Goal: Task Accomplishment & Management: Complete application form

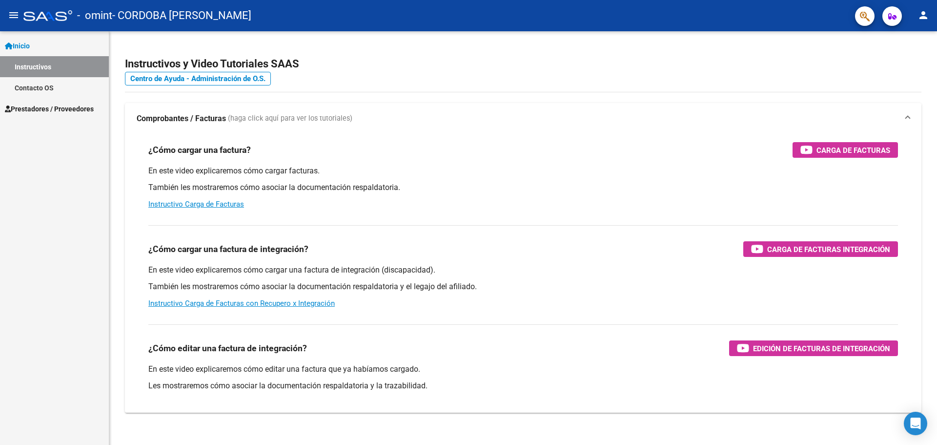
click at [52, 106] on span "Prestadores / Proveedores" at bounding box center [49, 108] width 89 height 11
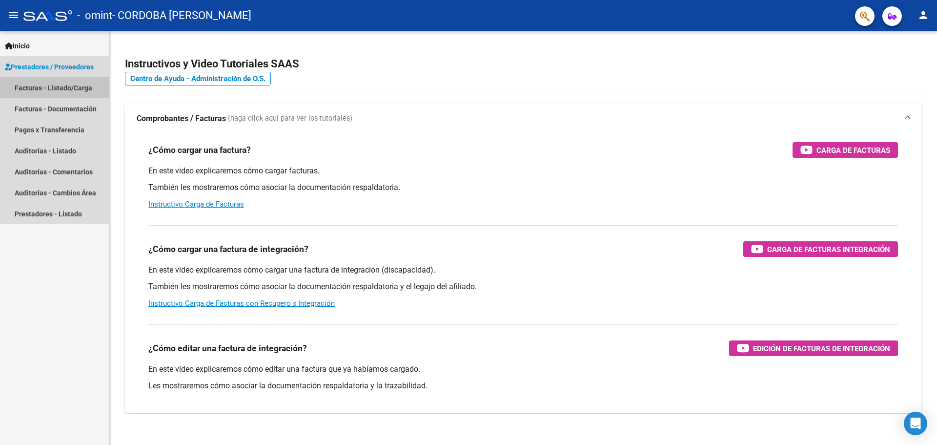
click at [47, 85] on link "Facturas - Listado/Carga" at bounding box center [54, 87] width 109 height 21
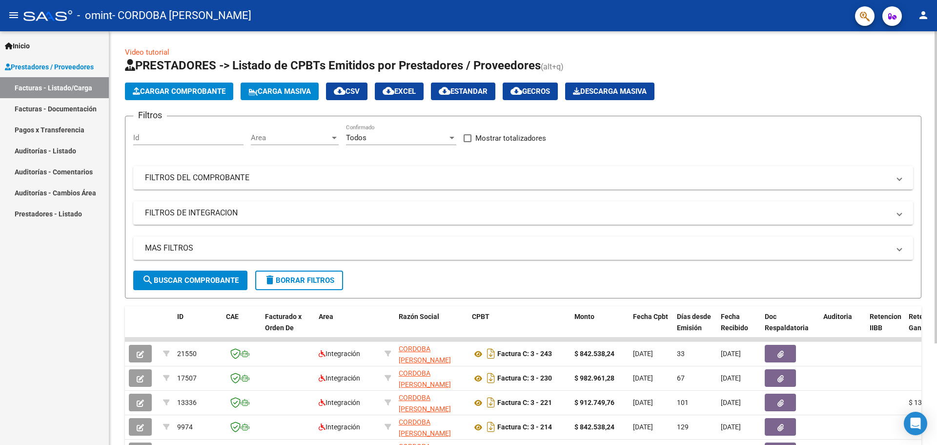
click at [190, 89] on span "Cargar Comprobante" at bounding box center [179, 91] width 93 height 9
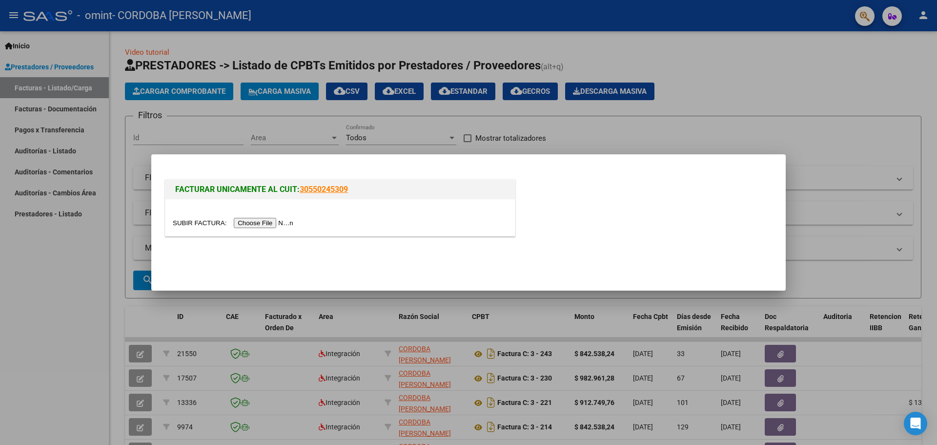
click at [286, 225] on input "file" at bounding box center [234, 223] width 123 height 10
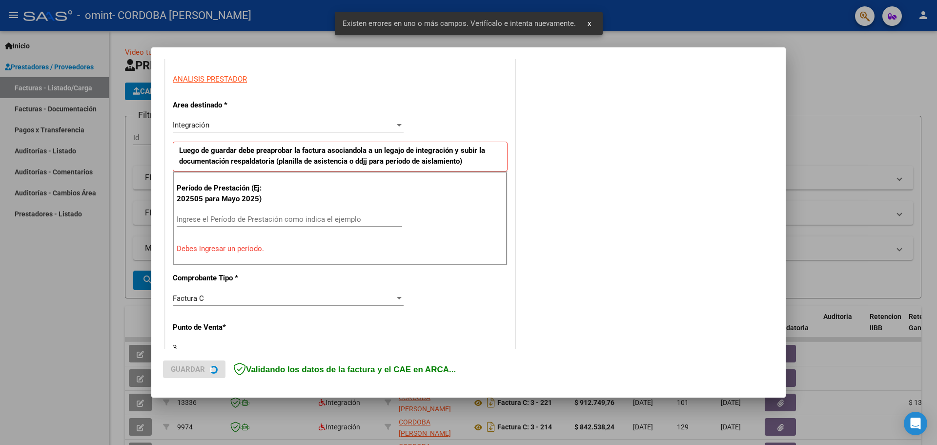
scroll to position [177, 0]
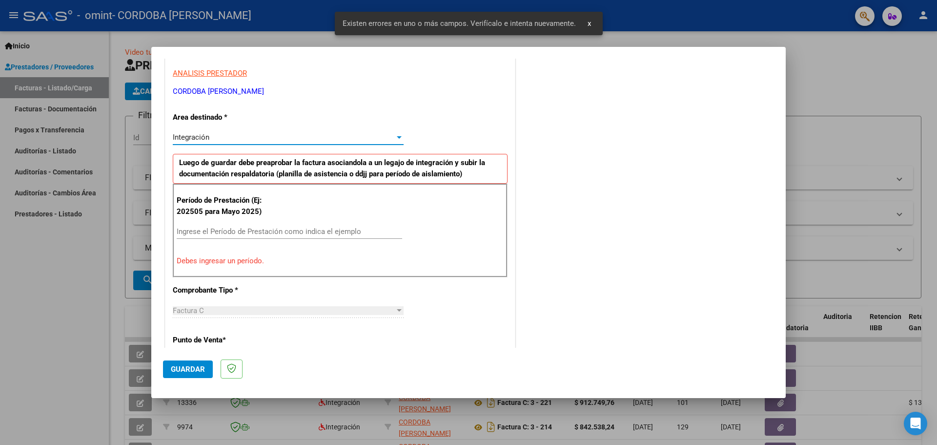
click at [395, 135] on div at bounding box center [399, 137] width 9 height 8
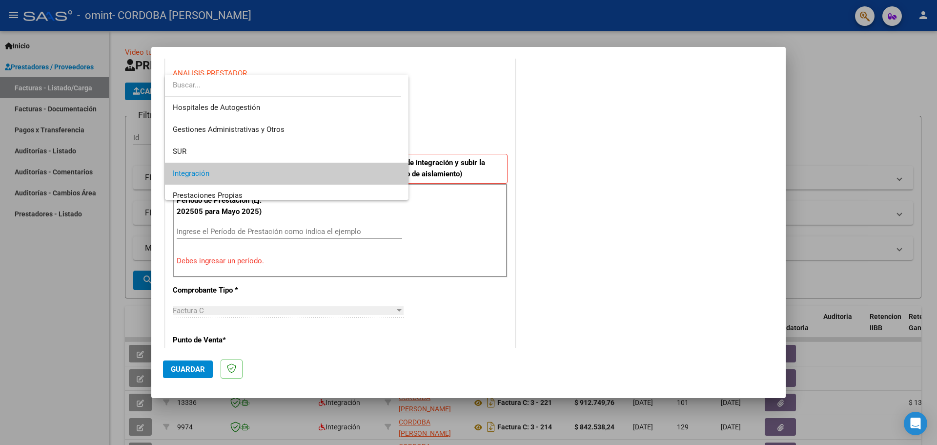
scroll to position [37, 0]
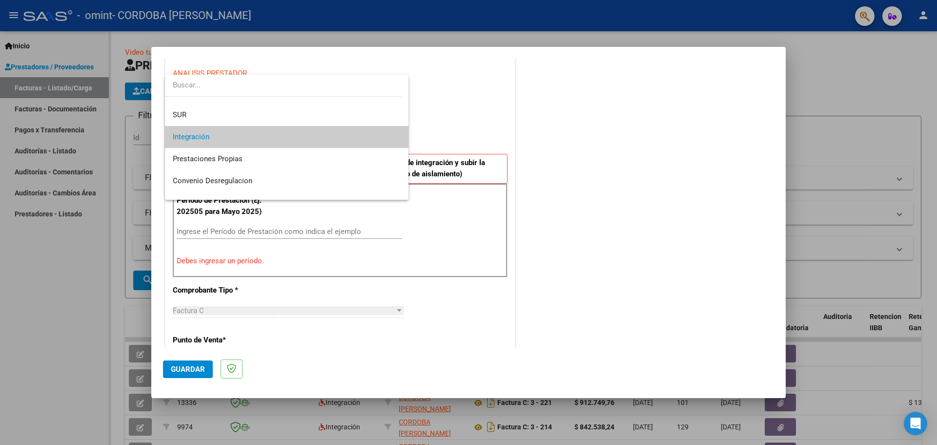
click at [226, 134] on span "Integración" at bounding box center [287, 137] width 228 height 22
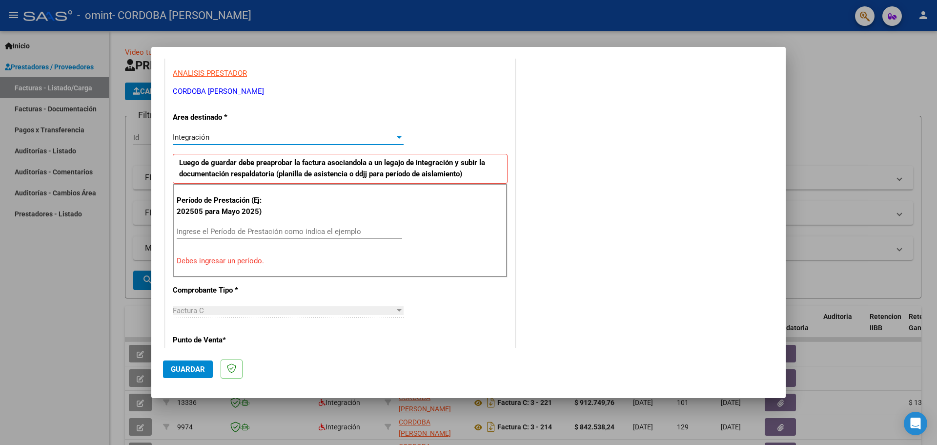
click at [200, 228] on input "Ingrese el Período de Prestación como indica el ejemplo" at bounding box center [289, 231] width 225 height 9
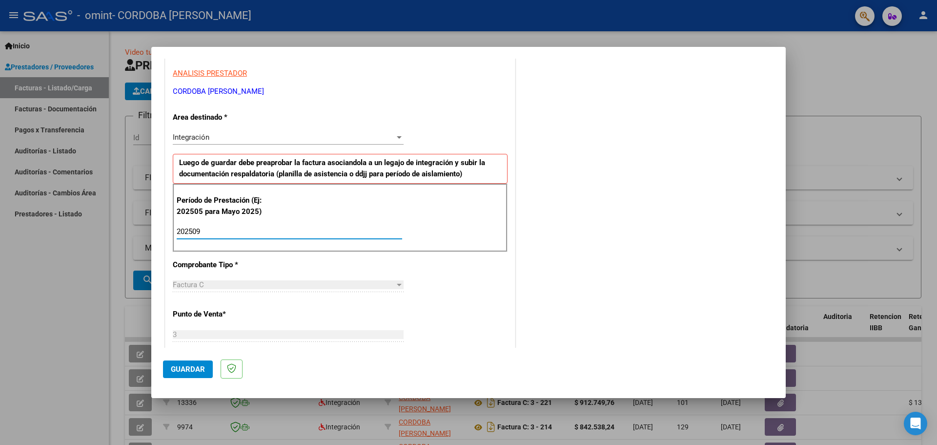
type input "202509"
click at [383, 285] on div "Factura C" at bounding box center [284, 284] width 222 height 9
click at [260, 284] on div "Factura C" at bounding box center [284, 284] width 222 height 9
click at [352, 282] on div "Factura C" at bounding box center [284, 284] width 222 height 9
click at [388, 284] on div "Factura C" at bounding box center [284, 284] width 222 height 9
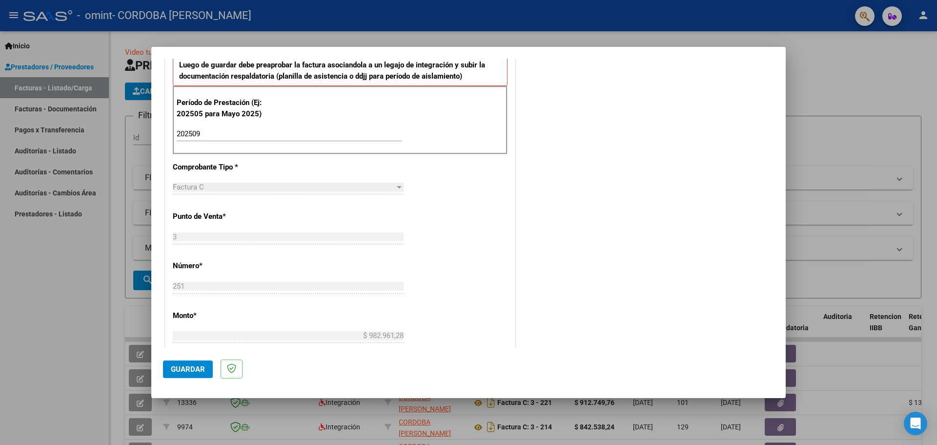
scroll to position [324, 0]
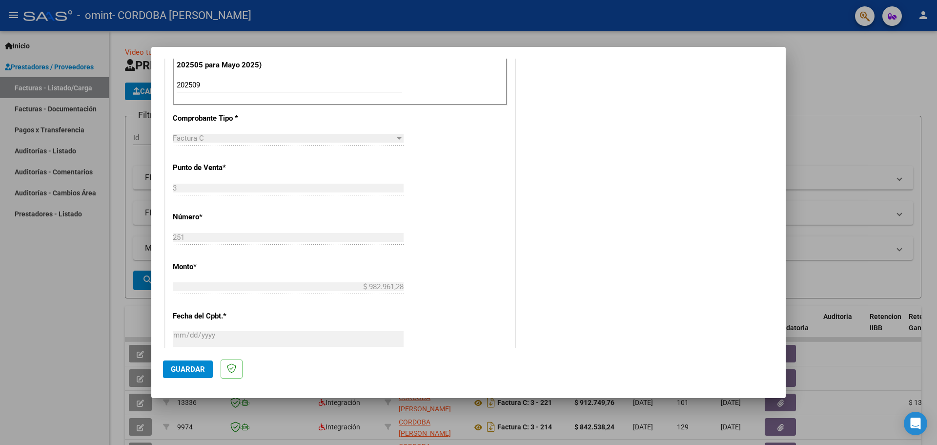
click at [183, 366] on span "Guardar" at bounding box center [188, 369] width 34 height 9
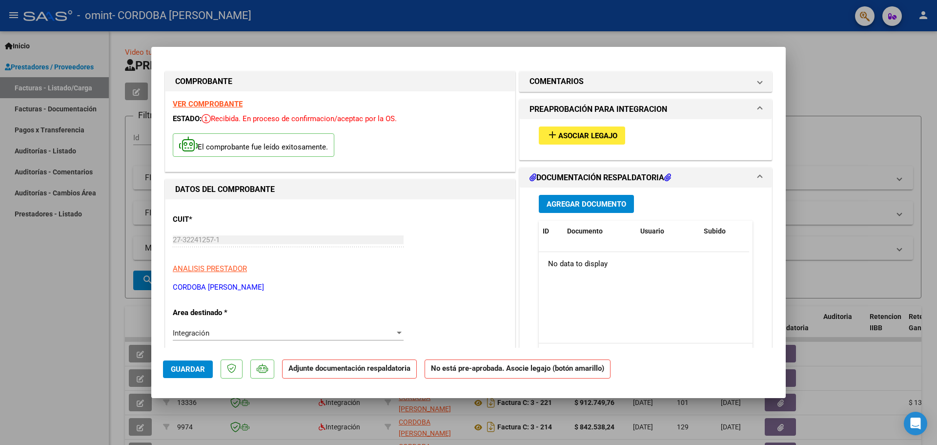
scroll to position [0, 0]
click at [567, 136] on span "Asociar Legajo" at bounding box center [587, 136] width 59 height 9
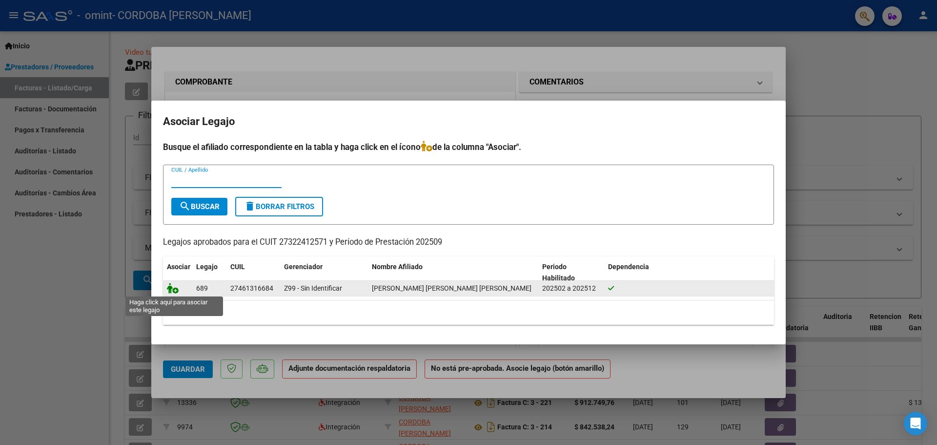
click at [173, 291] on icon at bounding box center [173, 288] width 12 height 11
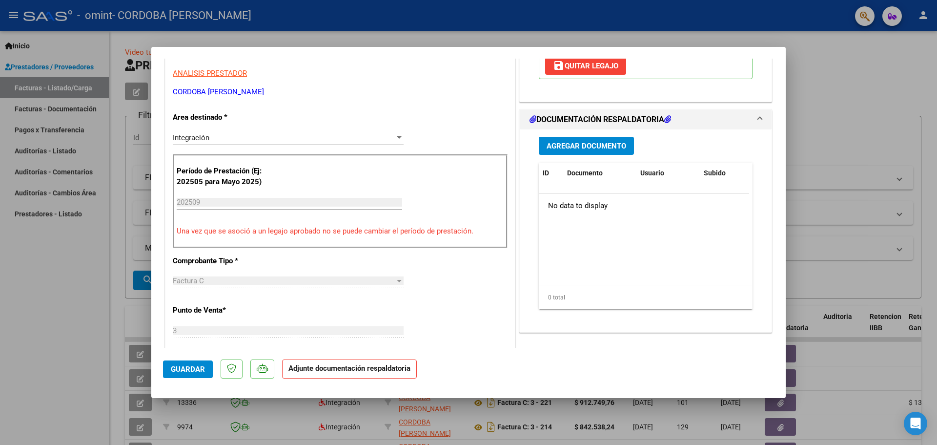
scroll to position [244, 0]
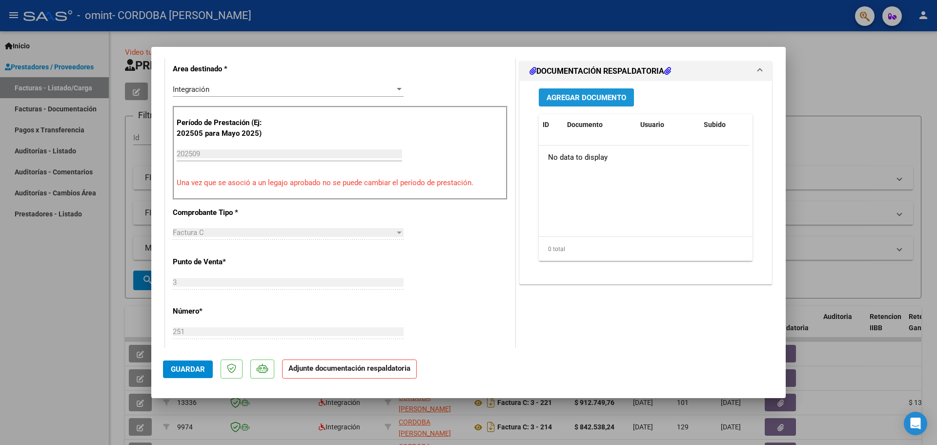
click at [583, 98] on span "Agregar Documento" at bounding box center [587, 97] width 80 height 9
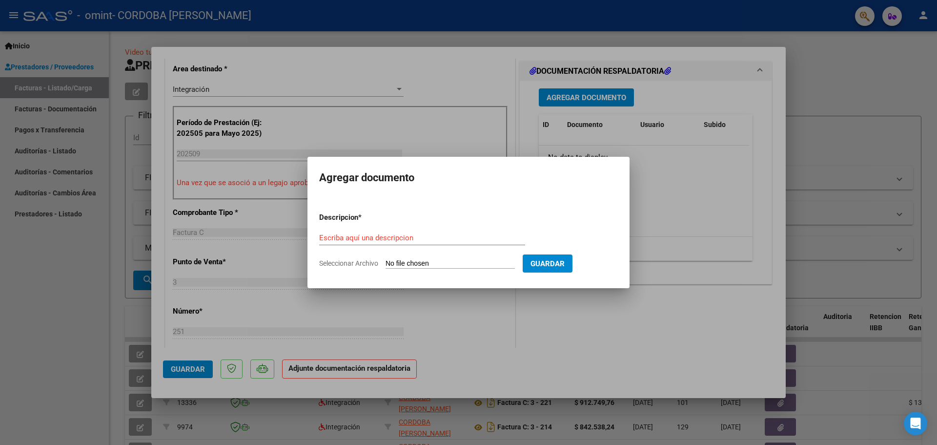
click at [583, 98] on div at bounding box center [468, 222] width 937 height 445
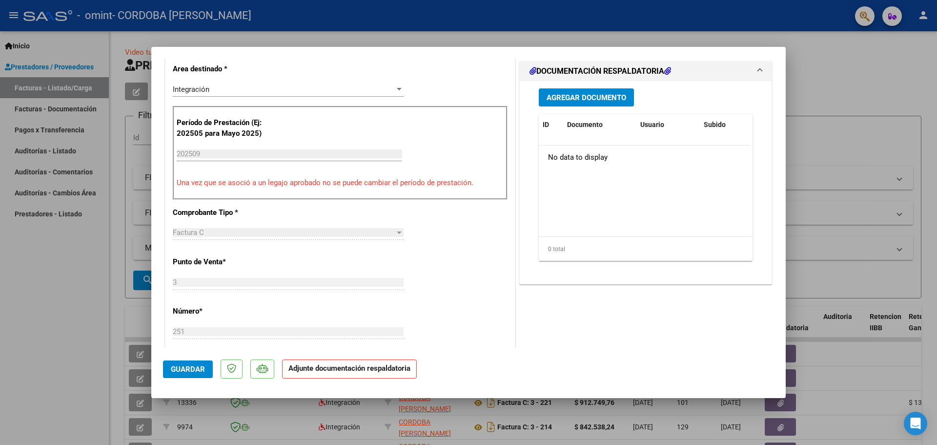
click at [572, 93] on span "Agregar Documento" at bounding box center [587, 97] width 80 height 9
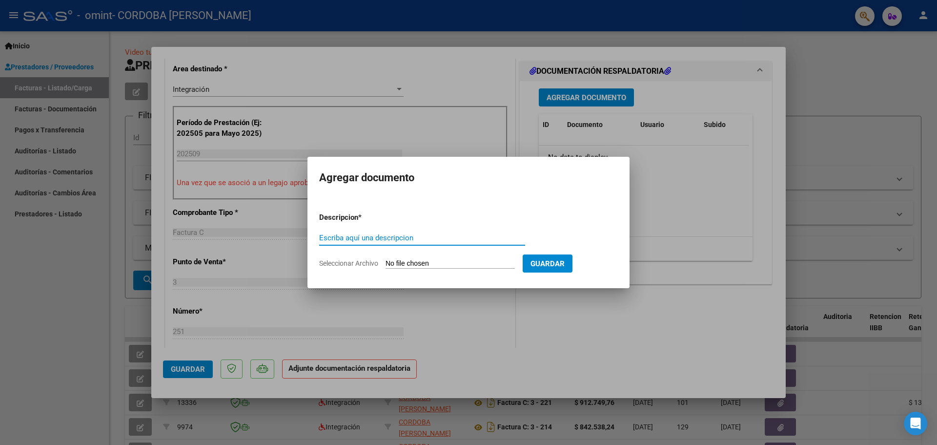
click at [355, 231] on div "Escriba aquí una descripcion" at bounding box center [422, 237] width 206 height 15
type input "asistencia [PERSON_NAME]"
click at [487, 265] on input "Seleccionar Archivo" at bounding box center [450, 263] width 129 height 9
type input "C:\fakepath\asistencia Malena 925.pdf"
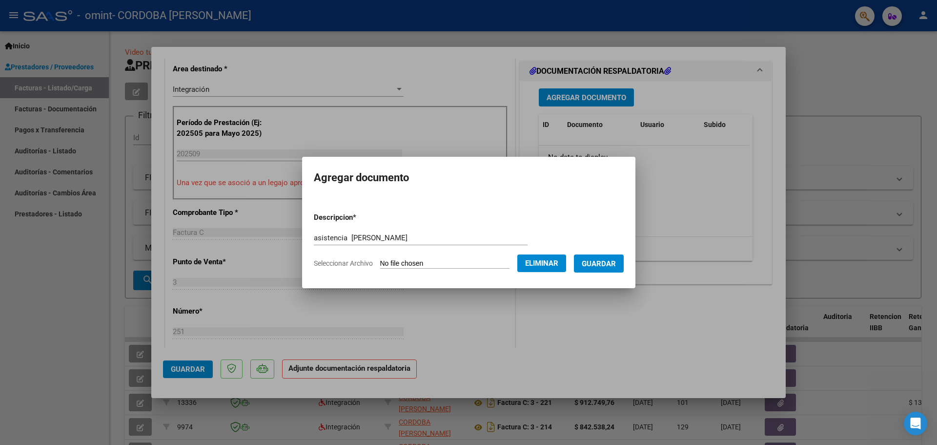
click at [595, 263] on span "Guardar" at bounding box center [599, 263] width 34 height 9
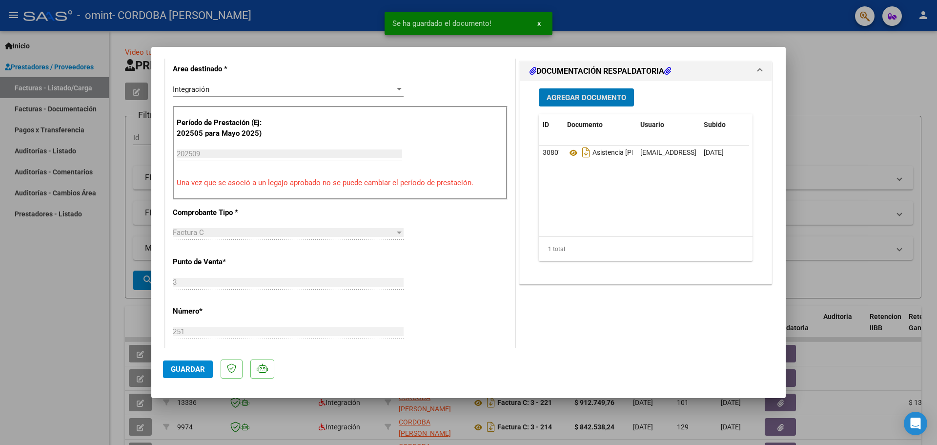
click at [575, 99] on span "Agregar Documento" at bounding box center [587, 97] width 80 height 9
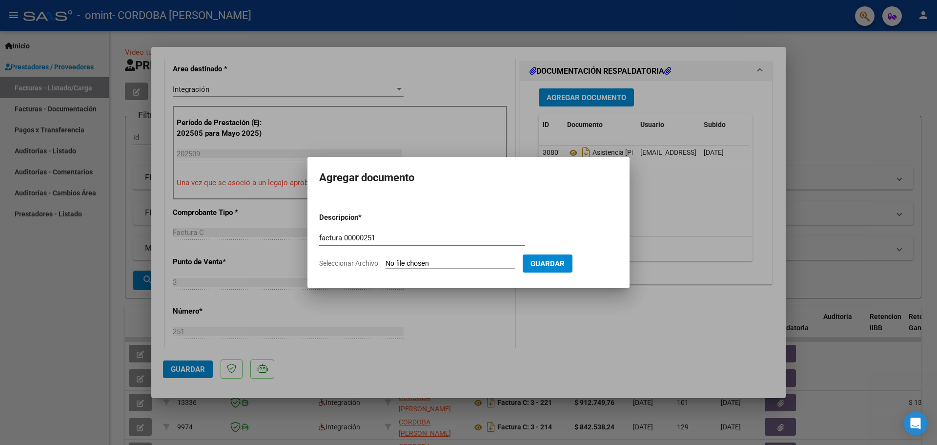
type input "factura 00000251"
click at [413, 242] on div "factura 00000251 Escriba aquí una descripcion" at bounding box center [422, 237] width 206 height 15
click at [565, 264] on span "Guardar" at bounding box center [548, 263] width 34 height 9
click at [475, 259] on input "Seleccionar Archivo" at bounding box center [450, 263] width 129 height 9
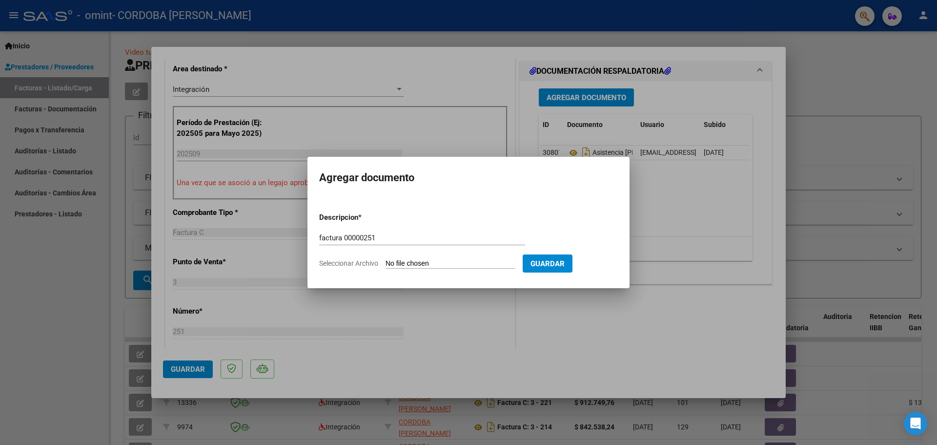
type input "C:\fakepath\27322412571_011_00003_00000251.pdf"
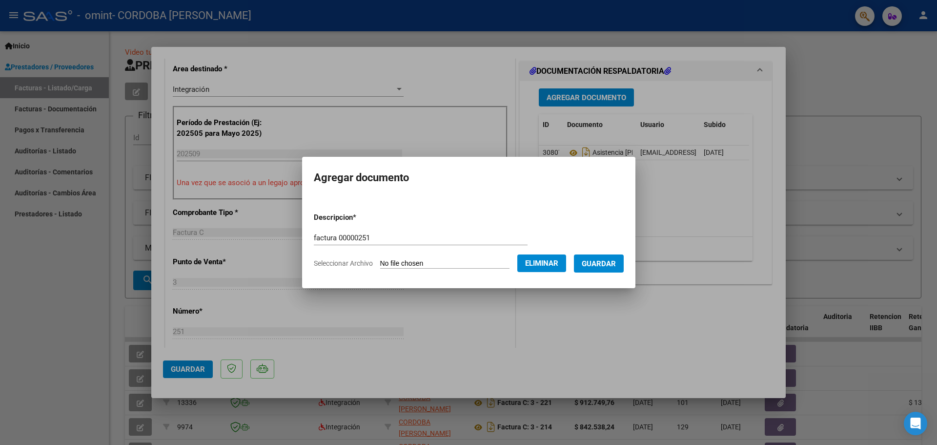
click at [612, 264] on span "Guardar" at bounding box center [599, 263] width 34 height 9
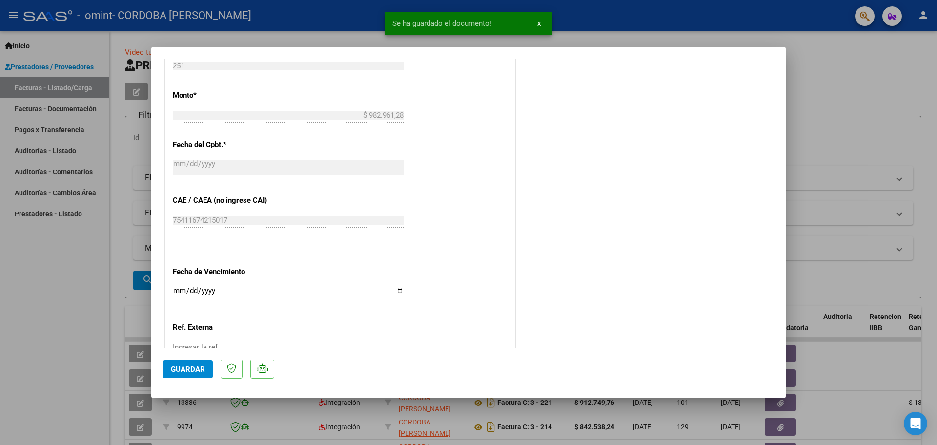
scroll to position [585, 0]
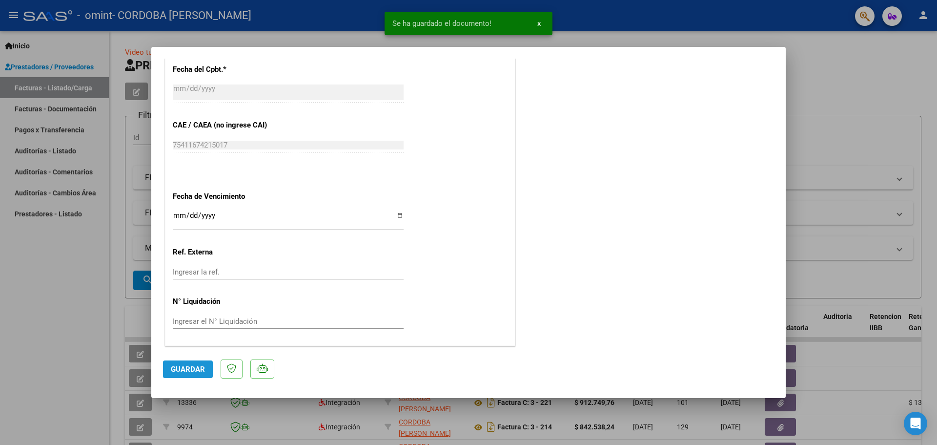
click at [200, 369] on span "Guardar" at bounding box center [188, 369] width 34 height 9
click at [200, 218] on input "Ingresar la fecha" at bounding box center [288, 219] width 231 height 16
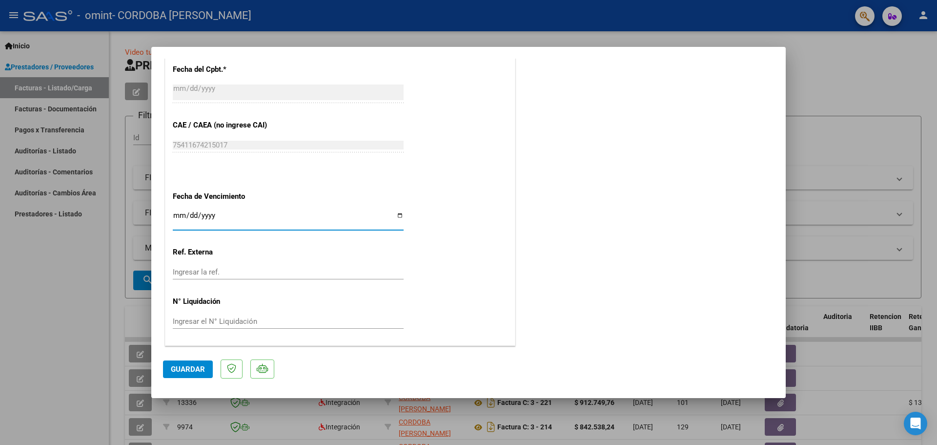
click at [399, 216] on input "Ingresar la fecha" at bounding box center [288, 219] width 231 height 16
type input "[DATE]"
click at [203, 270] on input "Ingresar la ref." at bounding box center [288, 271] width 231 height 9
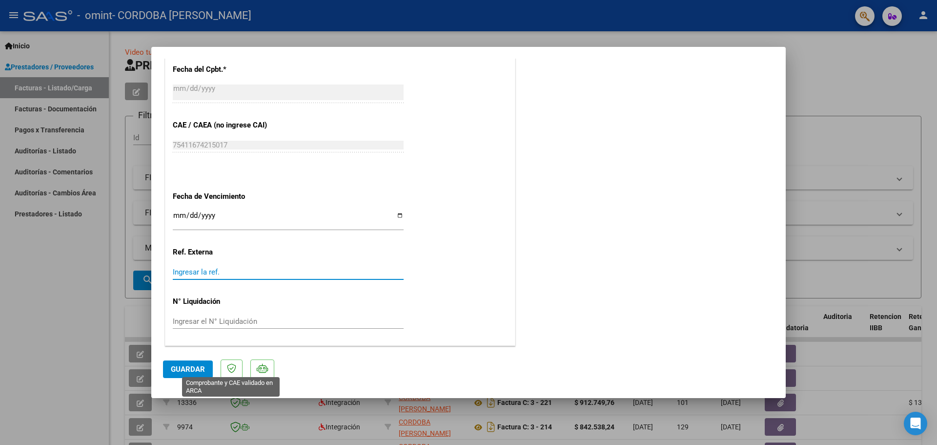
click at [233, 369] on icon at bounding box center [231, 368] width 9 height 10
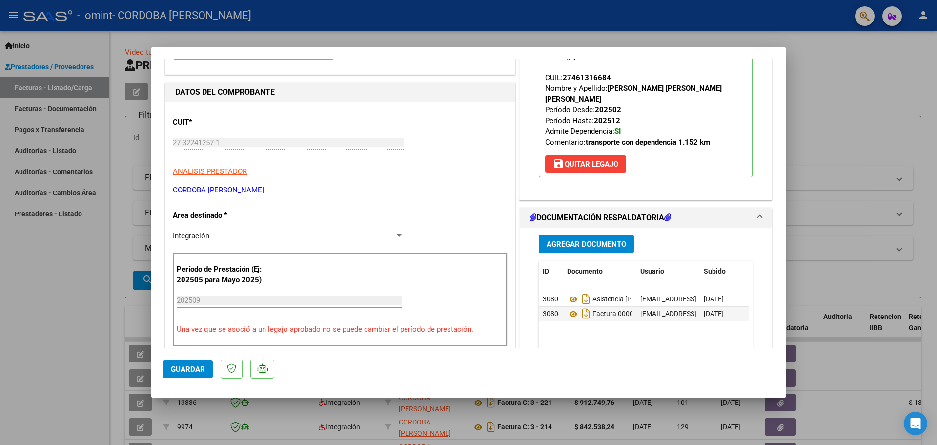
scroll to position [146, 0]
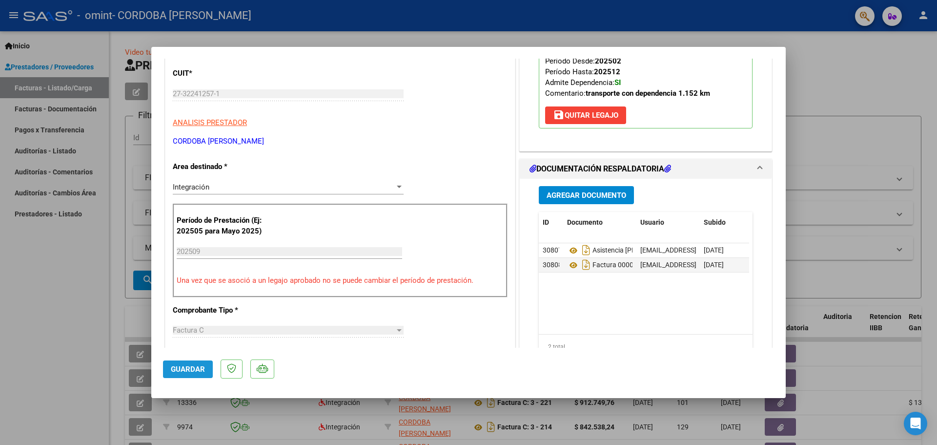
click at [203, 362] on button "Guardar" at bounding box center [188, 369] width 50 height 18
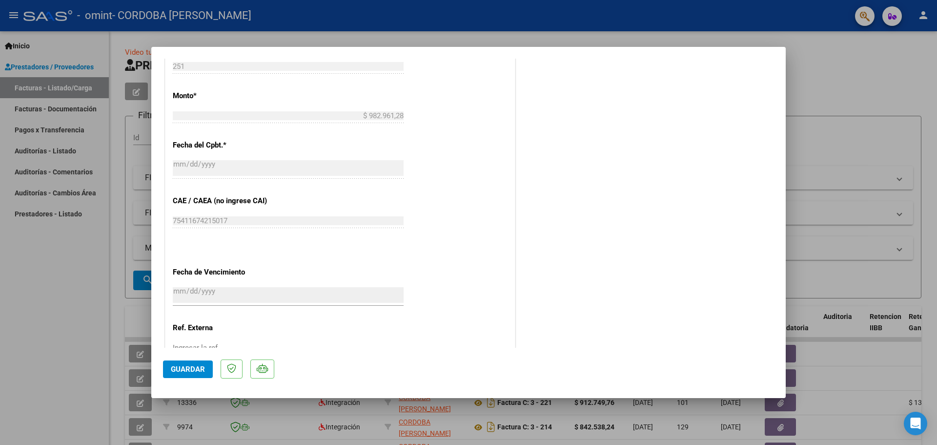
scroll to position [389, 0]
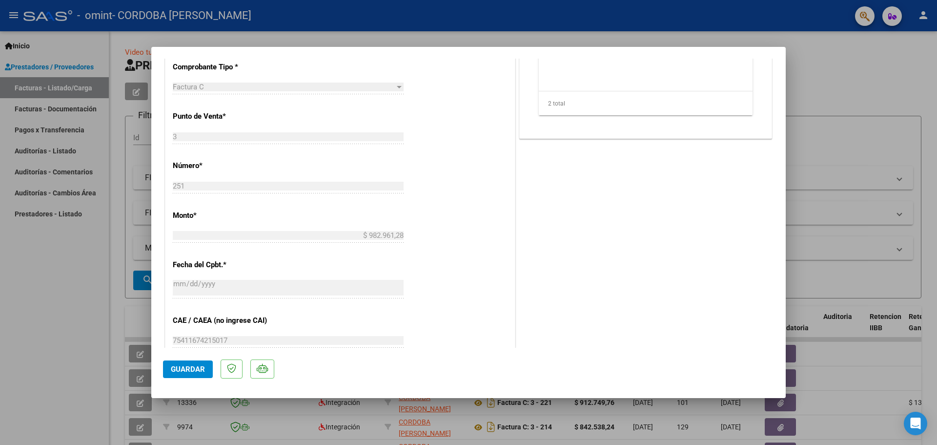
click at [825, 98] on div at bounding box center [468, 222] width 937 height 445
